Goal: Task Accomplishment & Management: Manage account settings

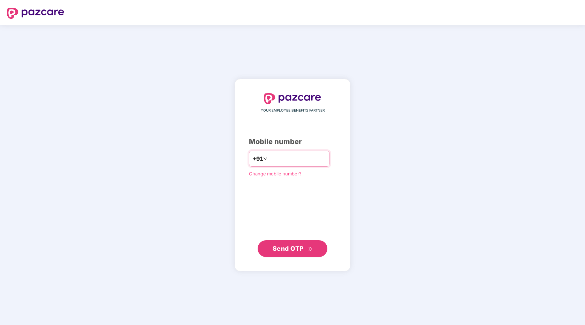
click at [281, 161] on input "number" at bounding box center [297, 158] width 57 height 11
type input "**********"
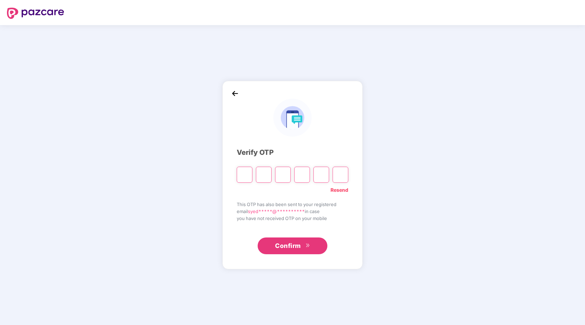
type input "*"
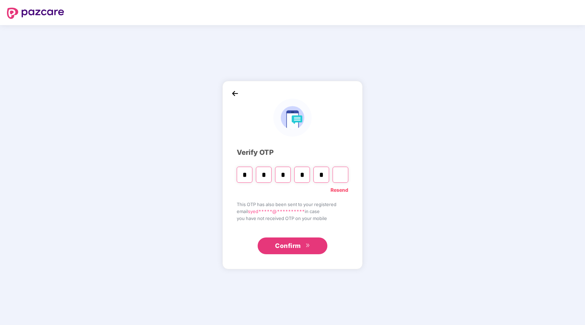
type input "*"
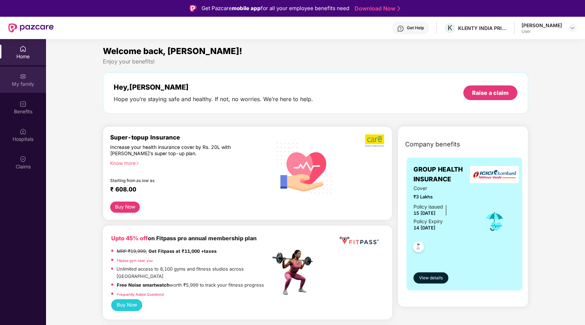
click at [17, 76] on div "My family" at bounding box center [23, 80] width 46 height 26
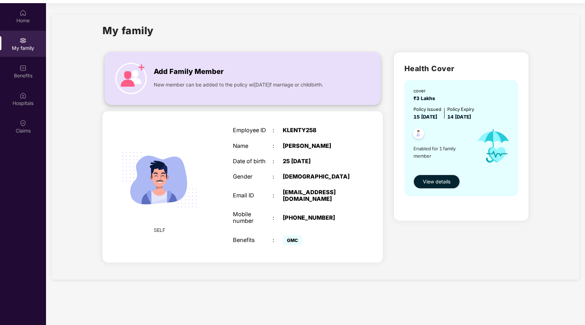
scroll to position [39, 0]
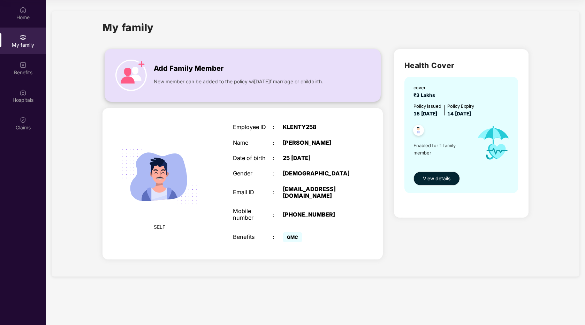
click at [221, 78] on span "New member can be added to the policy wi[DATE]f marriage or childbirth." at bounding box center [238, 82] width 169 height 8
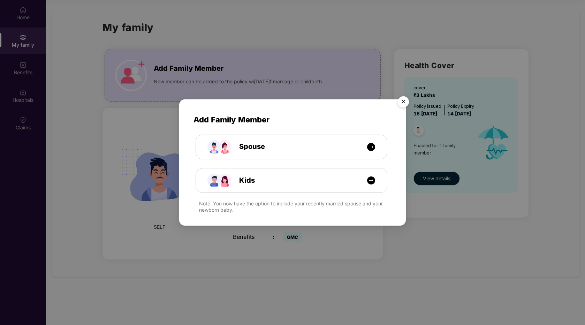
click at [405, 101] on img "Close" at bounding box center [404, 103] width 20 height 20
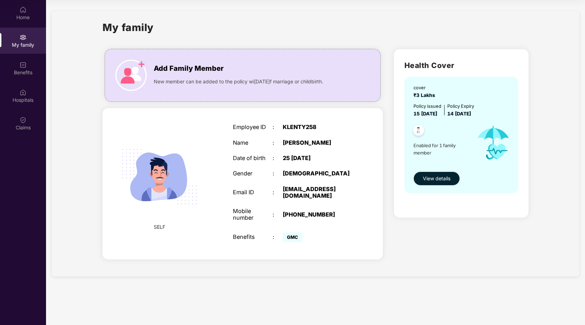
scroll to position [0, 0]
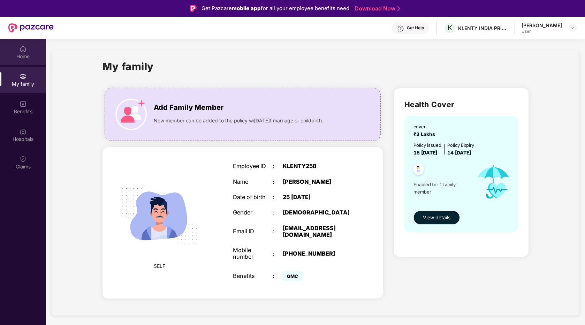
click at [29, 51] on div "Home" at bounding box center [23, 52] width 46 height 26
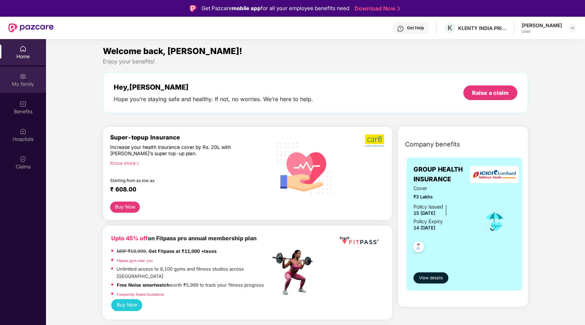
click at [24, 78] on img at bounding box center [23, 76] width 7 height 7
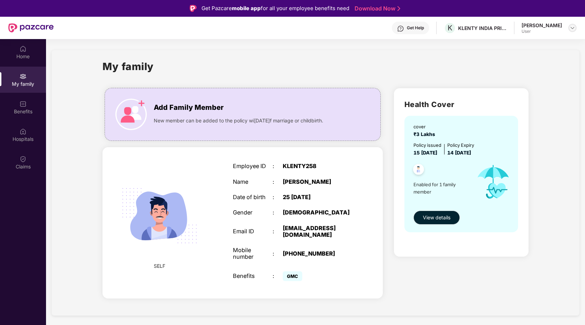
click at [570, 27] on img at bounding box center [573, 28] width 6 height 6
click at [426, 56] on div "My family Add Family Member New member can be added to the policy wi[DATE]f mar…" at bounding box center [316, 182] width 528 height 265
click at [25, 109] on div "Benefits" at bounding box center [23, 111] width 46 height 7
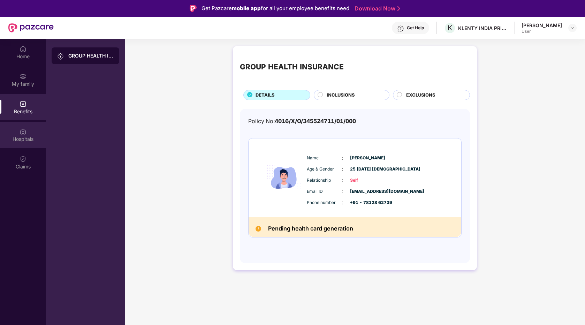
click at [17, 130] on div "Hospitals" at bounding box center [23, 135] width 46 height 26
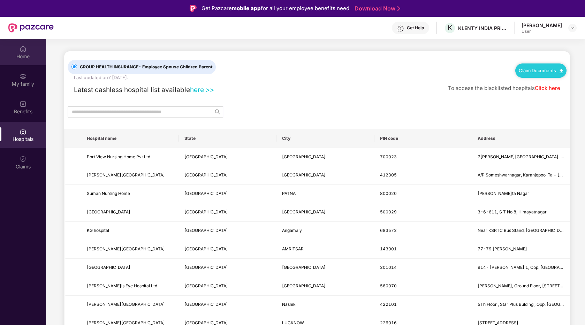
click at [20, 53] on div "Home" at bounding box center [23, 56] width 46 height 7
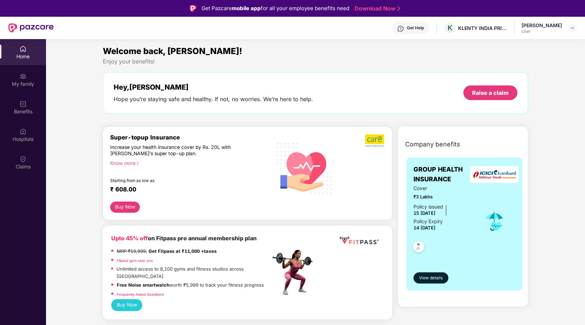
click at [127, 164] on div "Know more" at bounding box center [188, 162] width 156 height 5
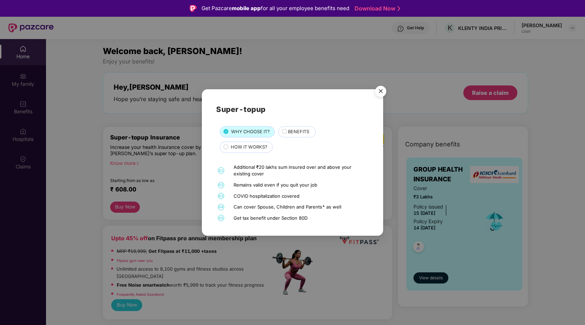
click at [381, 90] on img "Close" at bounding box center [381, 93] width 20 height 20
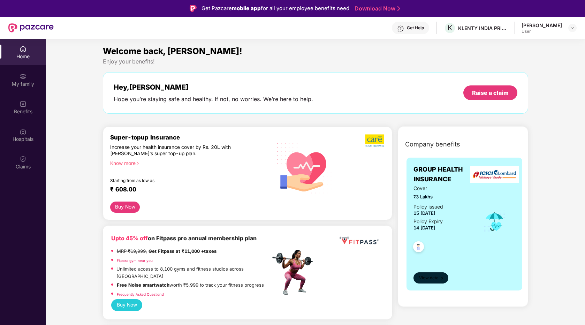
click at [430, 280] on span "View details" at bounding box center [431, 278] width 24 height 7
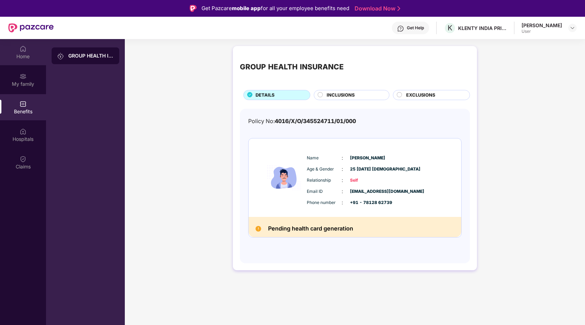
click at [23, 48] on img at bounding box center [23, 48] width 7 height 7
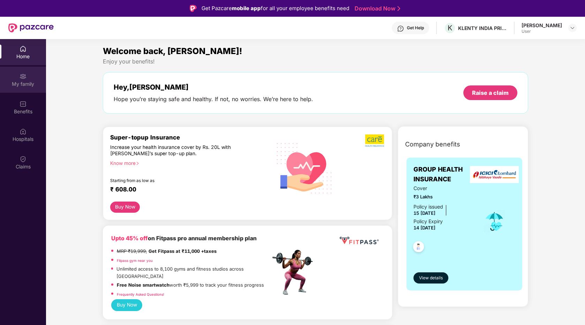
click at [36, 77] on div "My family" at bounding box center [23, 80] width 46 height 26
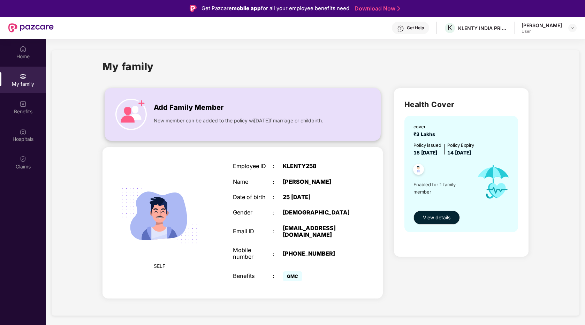
click at [183, 107] on span "Add Family Member" at bounding box center [189, 107] width 70 height 11
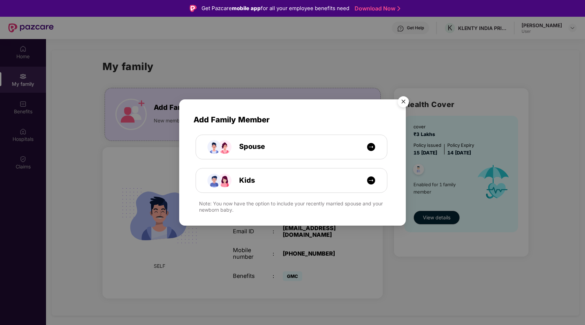
click at [406, 102] on img "Close" at bounding box center [404, 103] width 20 height 20
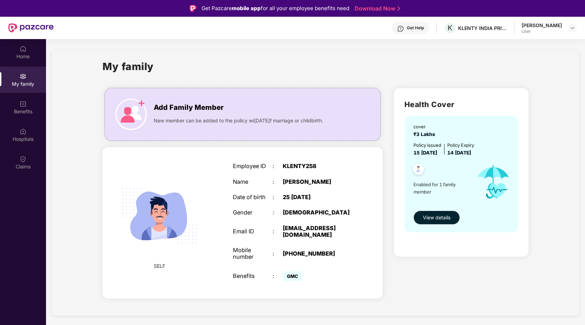
click at [418, 168] on img at bounding box center [418, 170] width 17 height 17
click at [433, 217] on span "View details" at bounding box center [437, 218] width 28 height 8
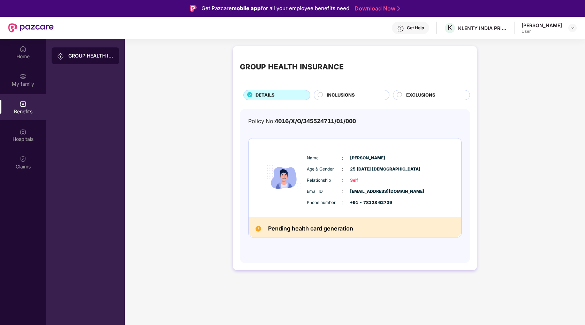
click at [348, 94] on span "INCLUSIONS" at bounding box center [341, 95] width 28 height 7
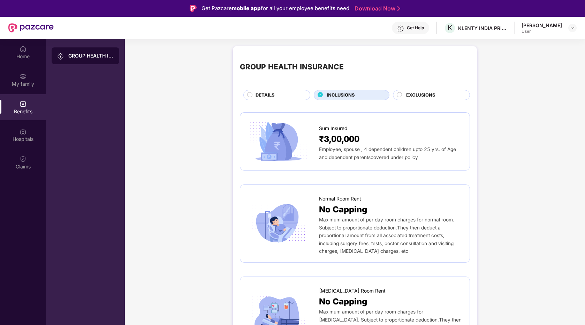
click at [416, 99] on div "EXCLUSIONS" at bounding box center [434, 96] width 63 height 8
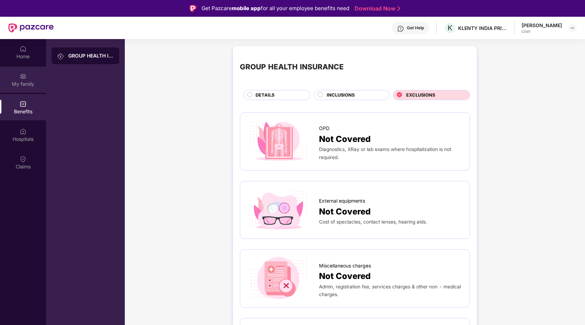
click at [22, 77] on img at bounding box center [23, 76] width 7 height 7
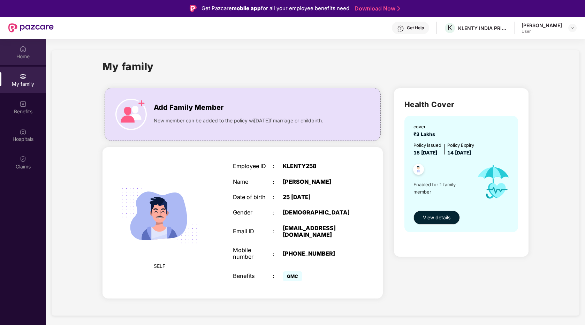
click at [22, 51] on img at bounding box center [23, 48] width 7 height 7
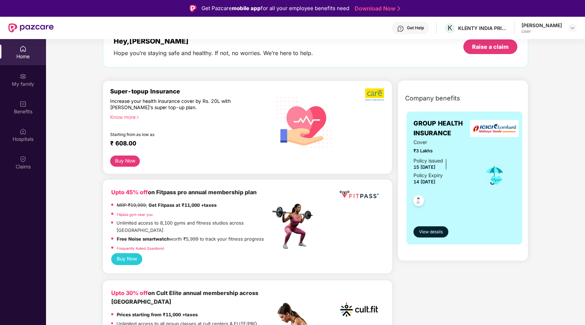
scroll to position [44, 0]
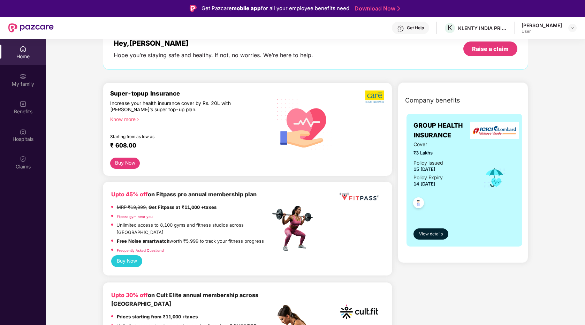
click at [127, 162] on button "Buy Now" at bounding box center [125, 163] width 30 height 11
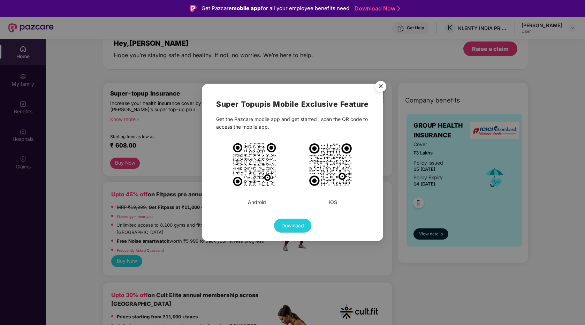
click at [379, 90] on img "Close" at bounding box center [381, 88] width 20 height 20
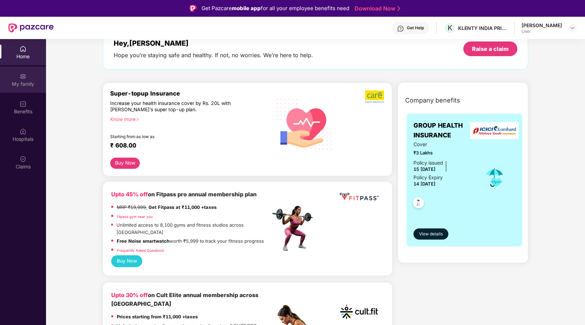
click at [17, 82] on div "My family" at bounding box center [23, 84] width 46 height 7
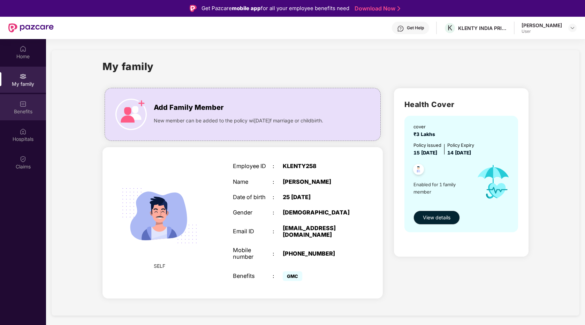
click at [32, 110] on div "Benefits" at bounding box center [23, 111] width 46 height 7
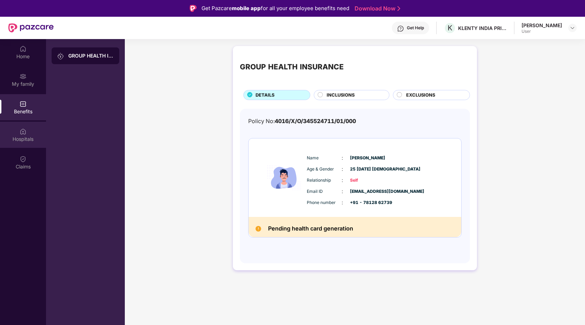
click at [22, 132] on img at bounding box center [23, 131] width 7 height 7
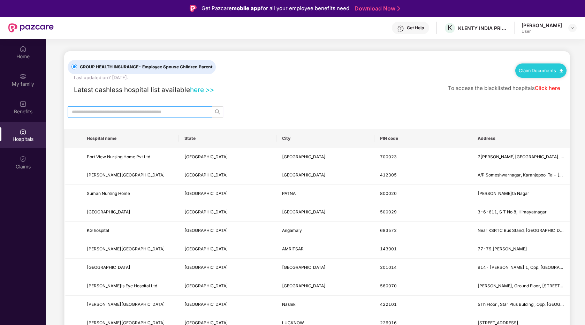
click at [180, 108] on input "text" at bounding box center [137, 112] width 131 height 8
type input "*******"
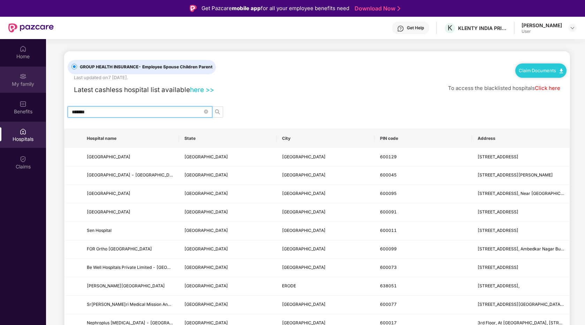
click at [22, 81] on div "My family" at bounding box center [23, 84] width 46 height 7
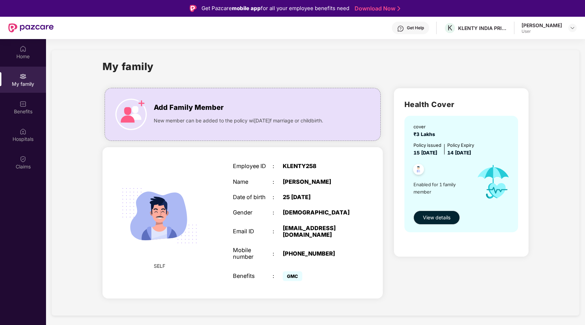
scroll to position [39, 0]
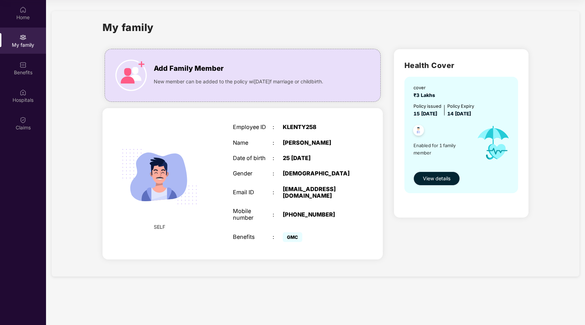
click at [440, 178] on span "View details" at bounding box center [437, 179] width 28 height 8
click at [203, 67] on span "Add Family Member" at bounding box center [189, 68] width 70 height 11
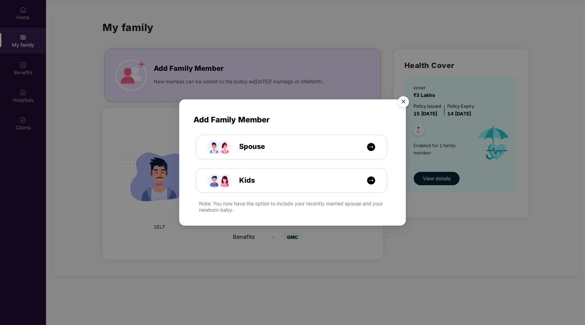
click at [402, 102] on img "Close" at bounding box center [404, 103] width 20 height 20
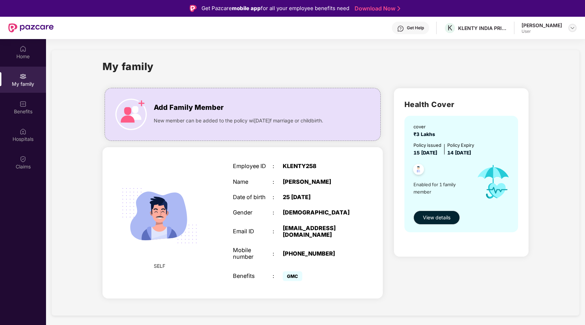
click at [571, 27] on img at bounding box center [573, 28] width 6 height 6
click at [519, 67] on div "User" at bounding box center [534, 70] width 40 height 6
click at [352, 62] on div "My family" at bounding box center [315, 71] width 426 height 24
click at [22, 107] on img at bounding box center [23, 103] width 7 height 7
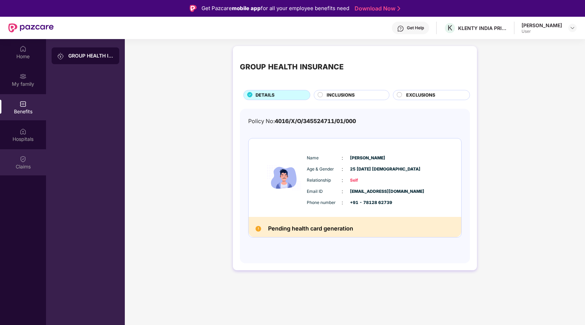
click at [27, 152] on div "Claims" at bounding box center [23, 162] width 46 height 26
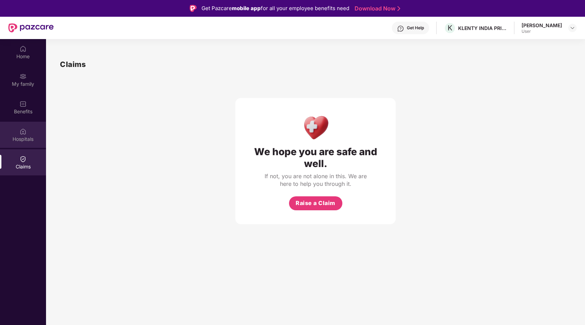
click at [28, 132] on div "Hospitals" at bounding box center [23, 135] width 46 height 26
